Goal: Task Accomplishment & Management: Manage account settings

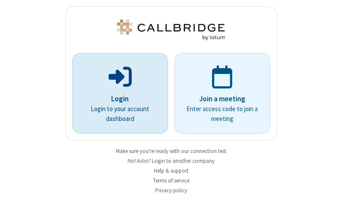
click at [117, 99] on p "Login" at bounding box center [120, 99] width 72 height 11
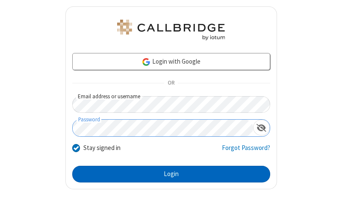
click at [168, 174] on button "Login" at bounding box center [171, 174] width 198 height 17
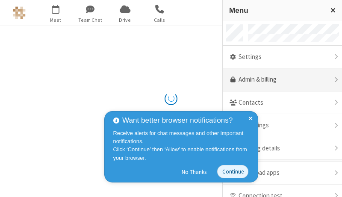
click at [279, 80] on link "Admin & billing" at bounding box center [282, 79] width 119 height 23
